Goal: Check status: Check status

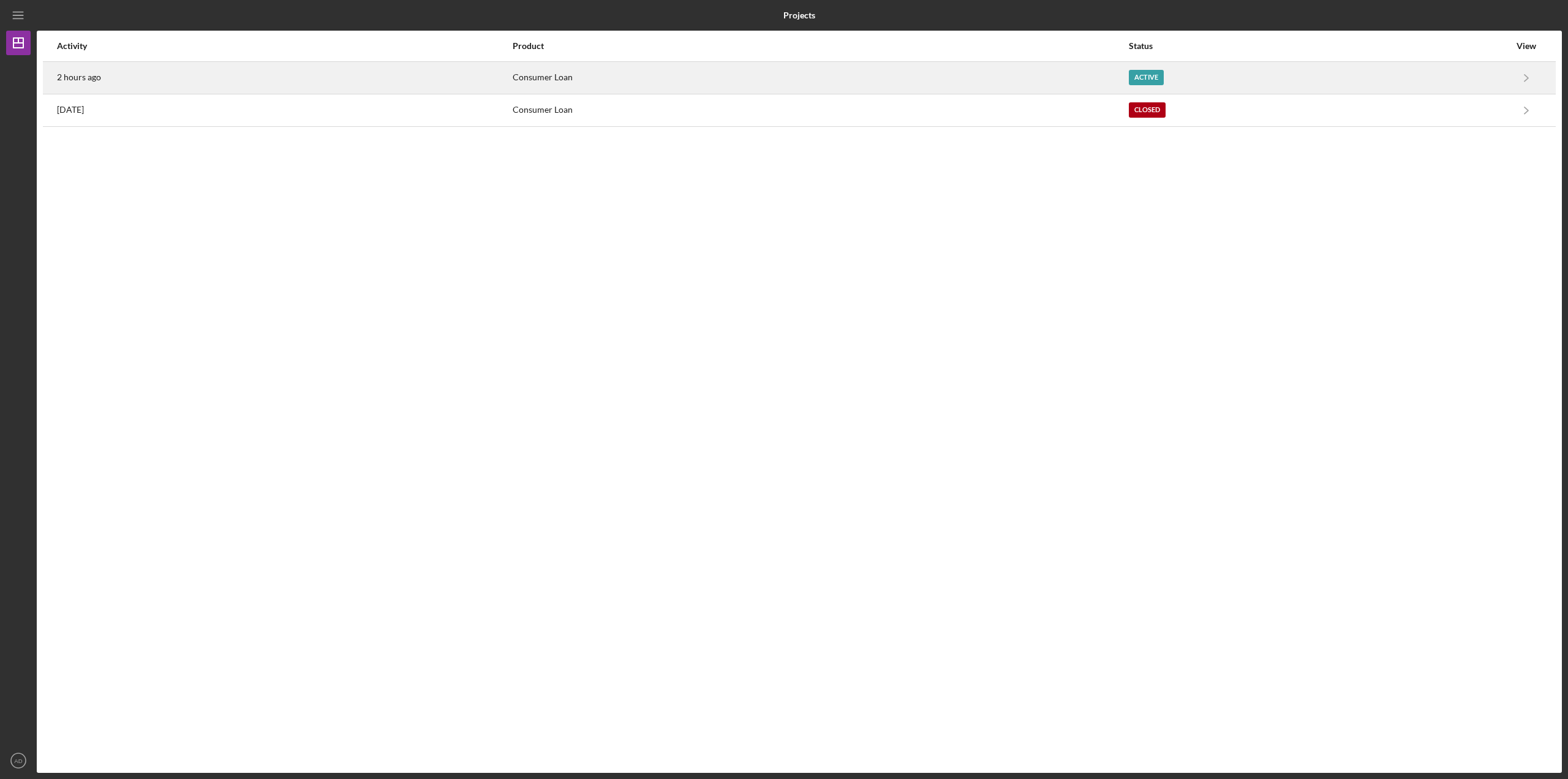
click at [176, 76] on div "2 hours ago" at bounding box center [284, 78] width 454 height 31
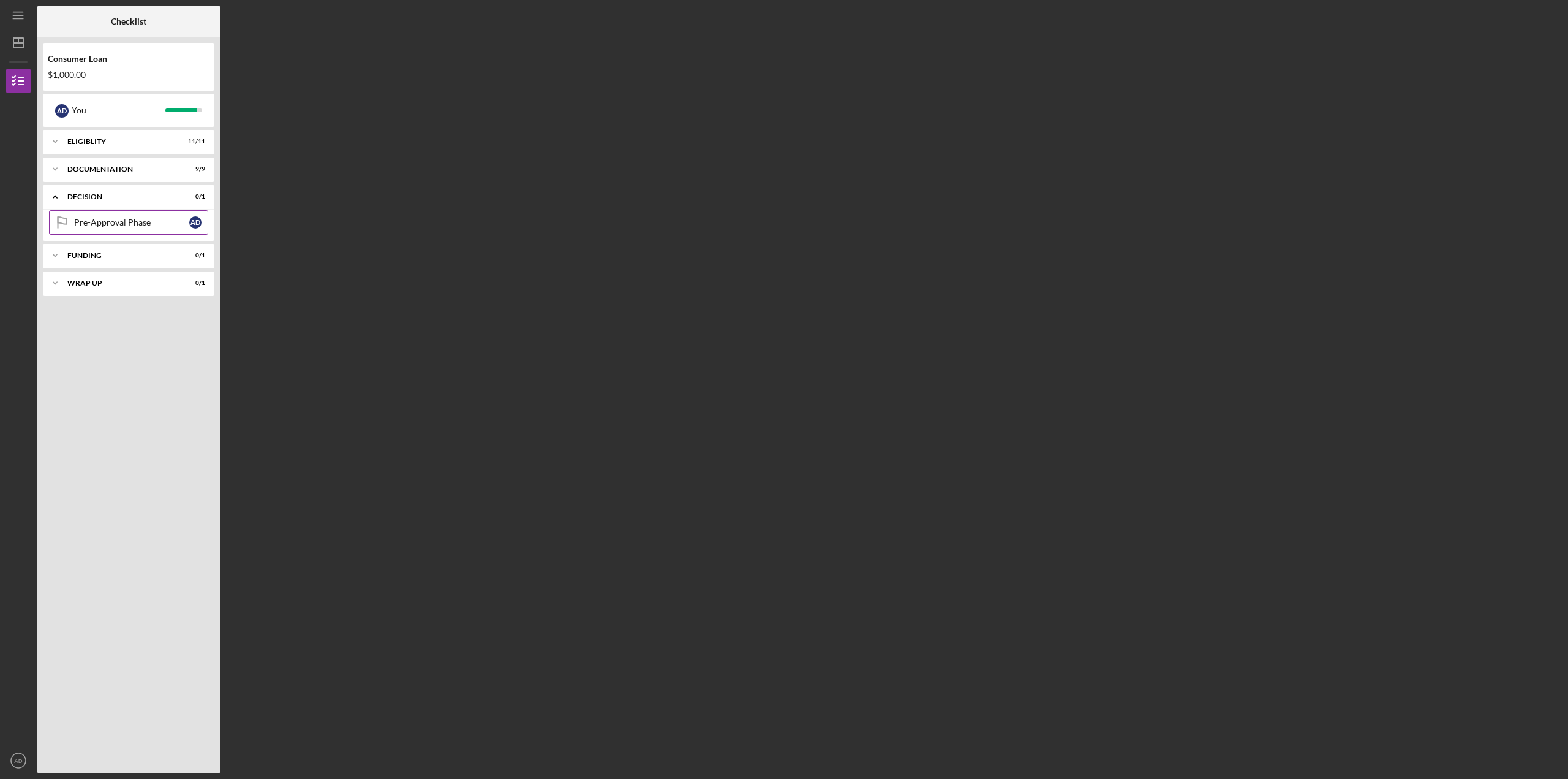
click at [112, 222] on div "Pre-Approval Phase" at bounding box center [131, 222] width 115 height 10
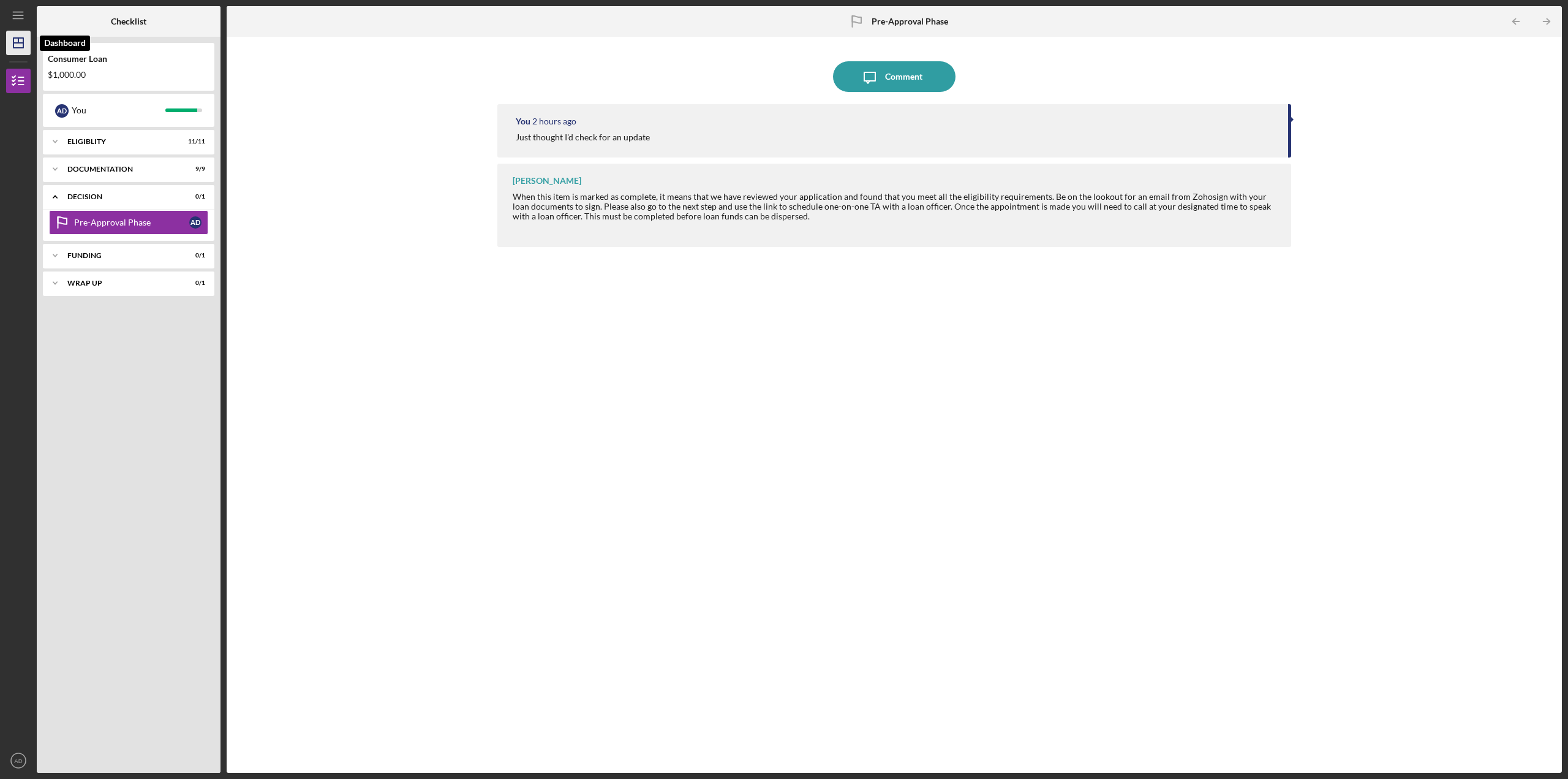
click at [15, 35] on icon "Icon/Dashboard" at bounding box center [18, 43] width 31 height 31
